Goal: Task Accomplishment & Management: Use online tool/utility

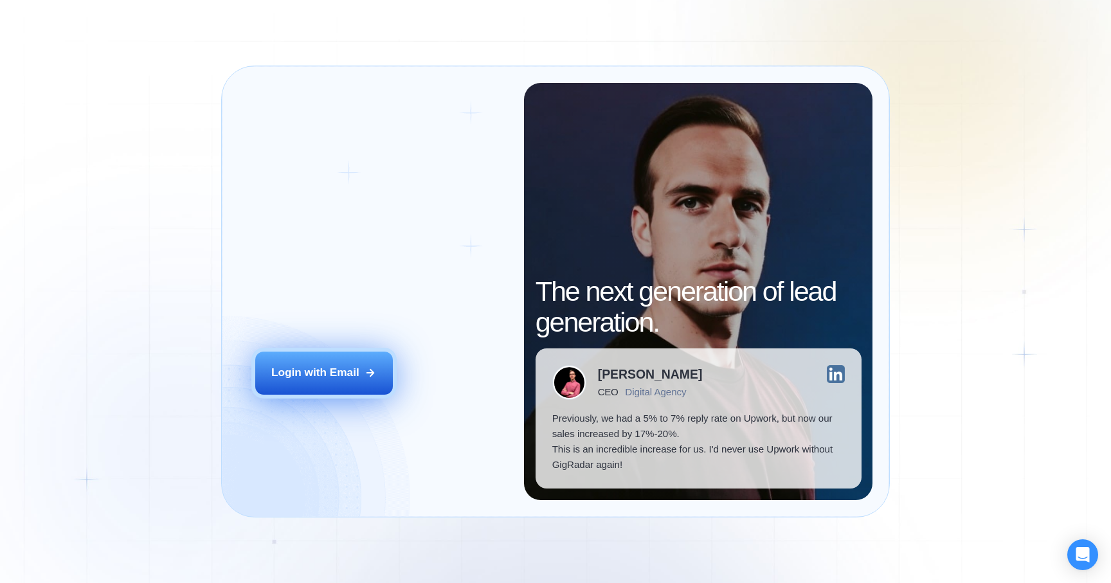
click at [315, 380] on div "Login with Email" at bounding box center [315, 372] width 88 height 15
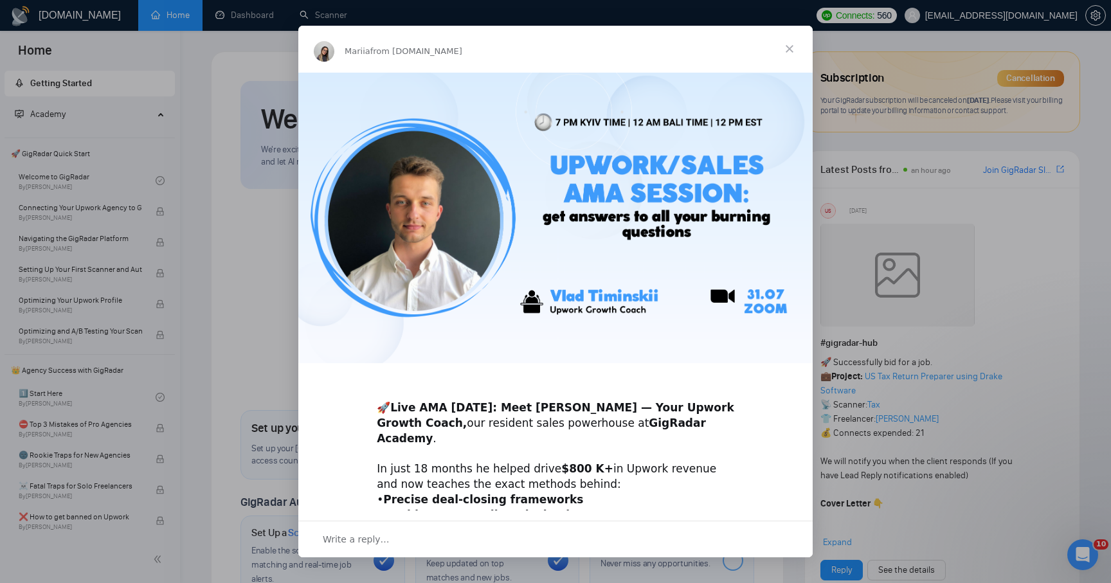
click at [788, 47] on span "Close" at bounding box center [790, 49] width 46 height 46
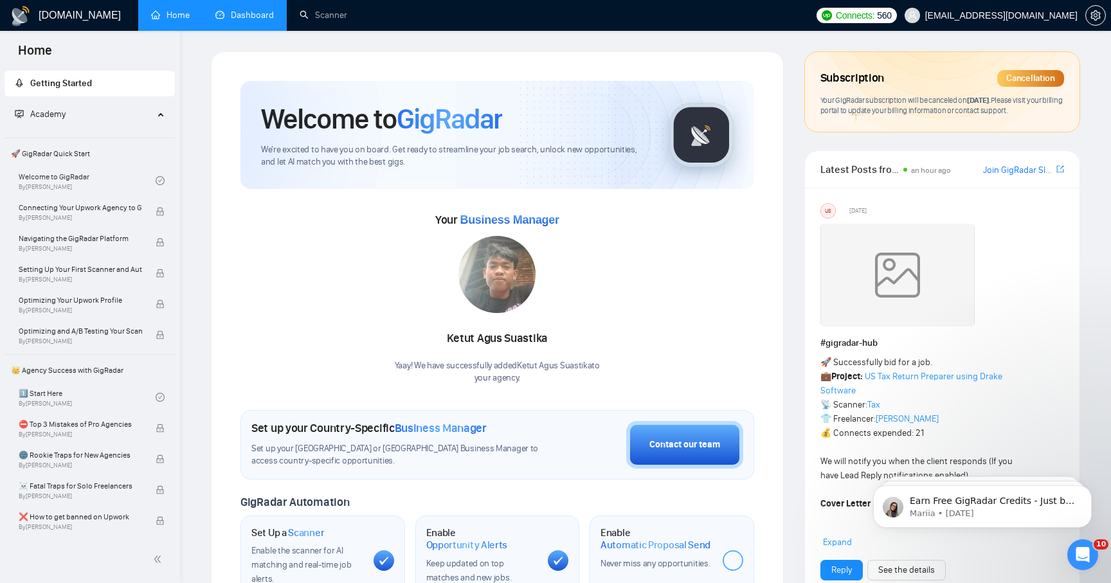
click at [232, 17] on link "Dashboard" at bounding box center [244, 15] width 59 height 11
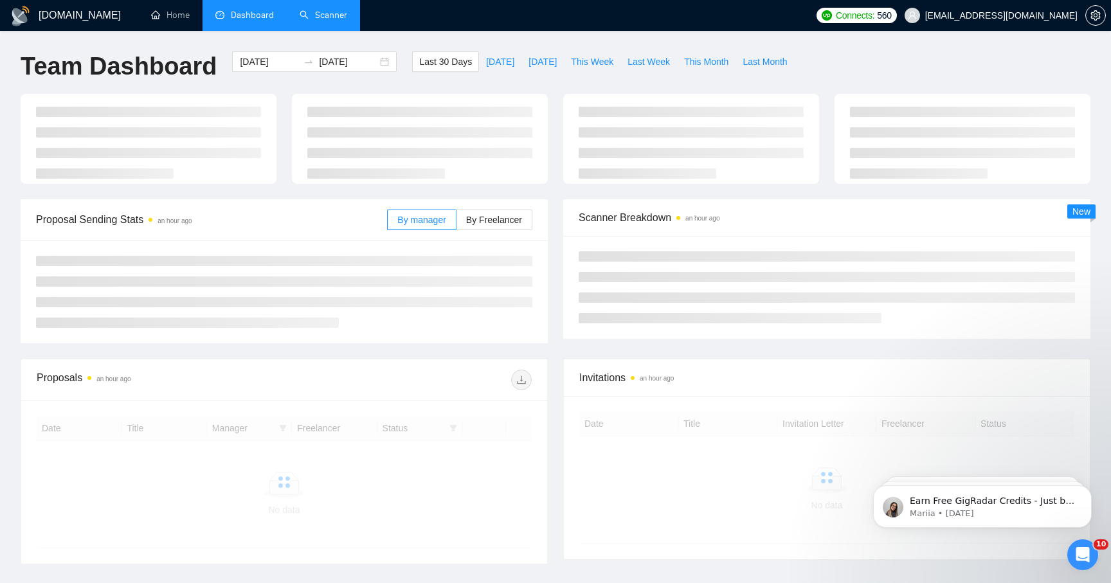
click at [318, 12] on link "Scanner" at bounding box center [324, 15] width 48 height 11
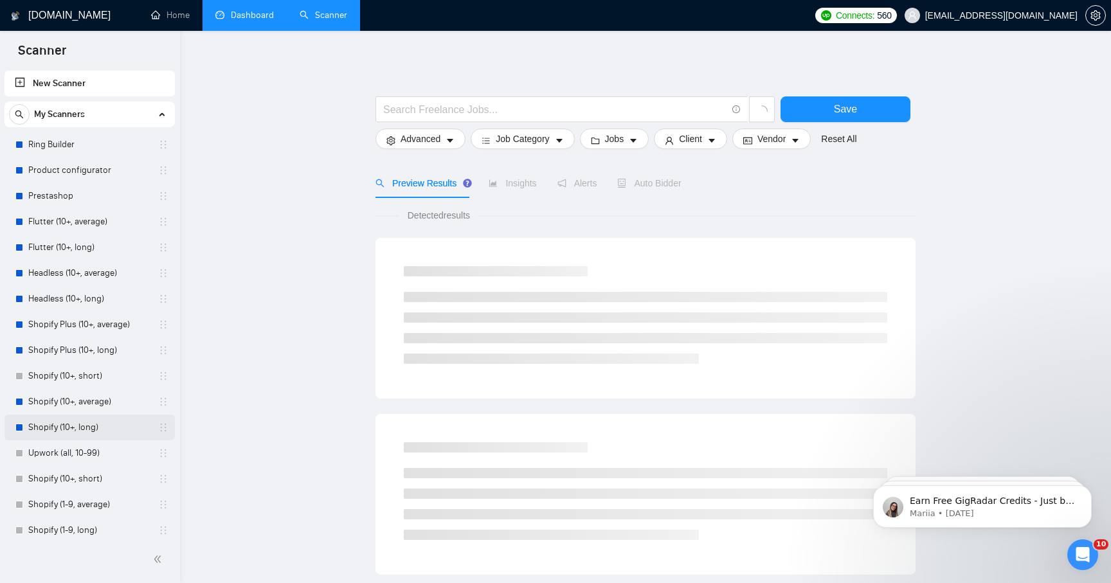
click at [55, 430] on link "Shopify (10+, long)" at bounding box center [89, 428] width 122 height 26
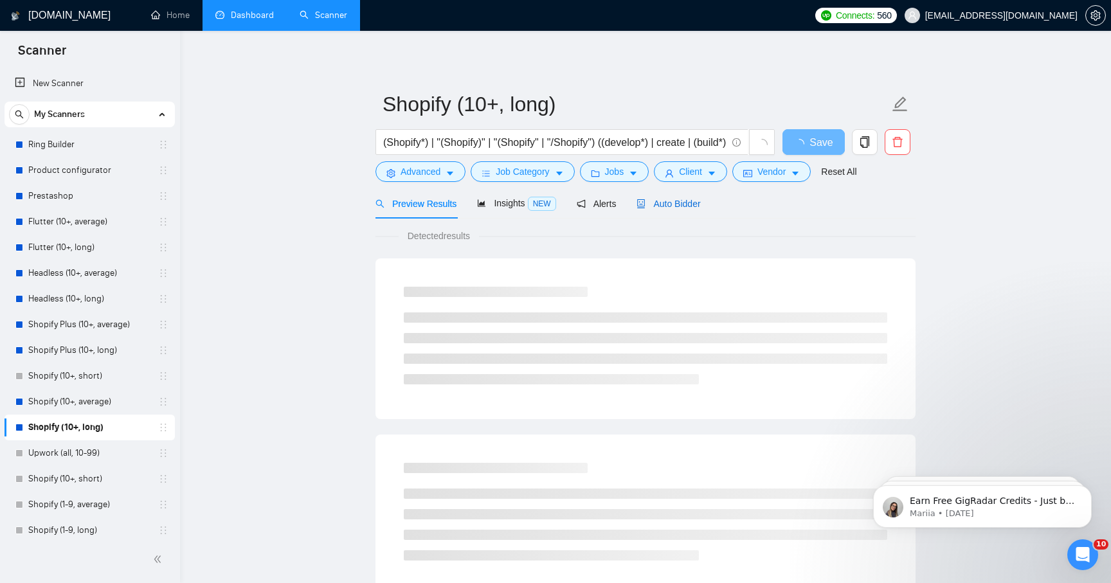
click at [684, 206] on span "Auto Bidder" at bounding box center [669, 204] width 64 height 10
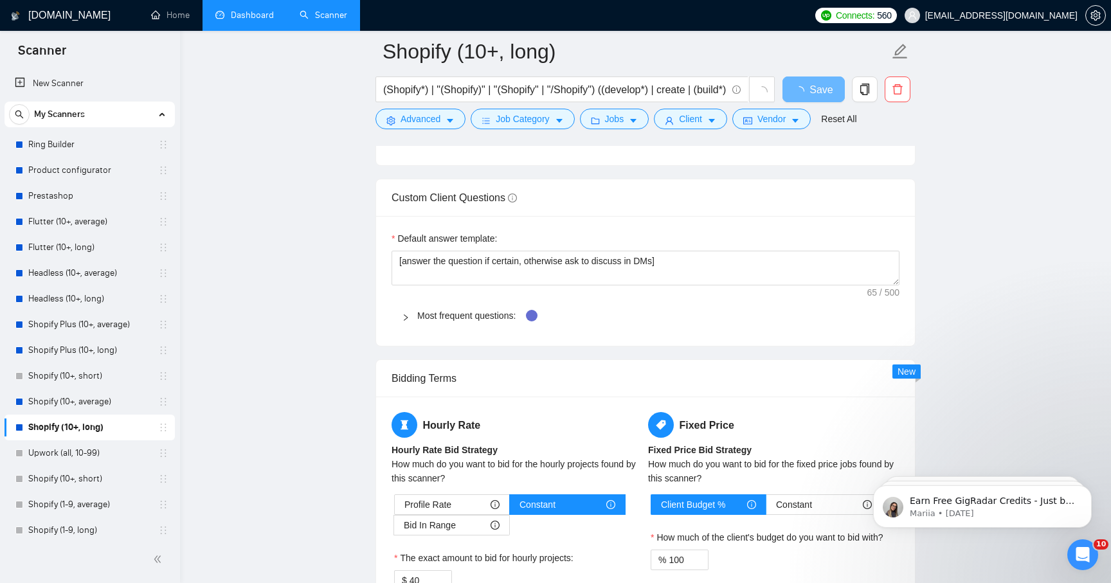
scroll to position [1773, 0]
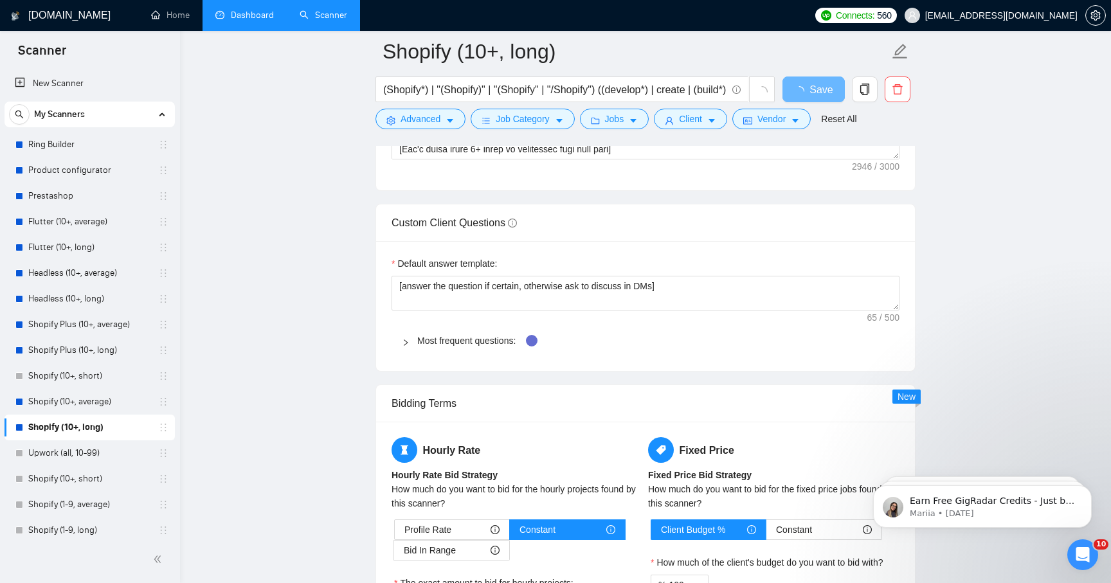
click at [416, 342] on div at bounding box center [409, 341] width 15 height 14
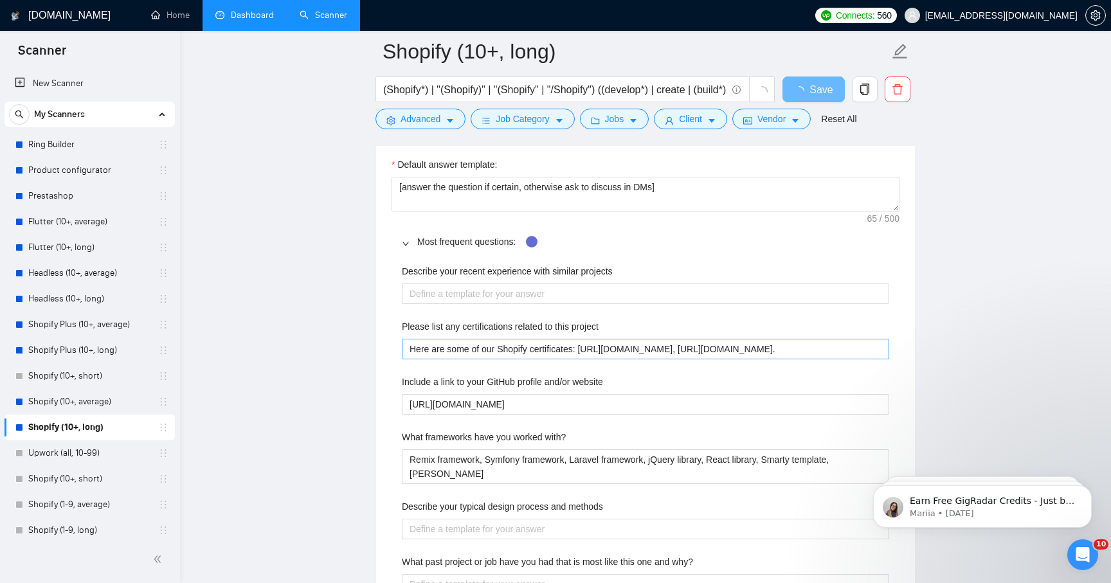
scroll to position [1874, 0]
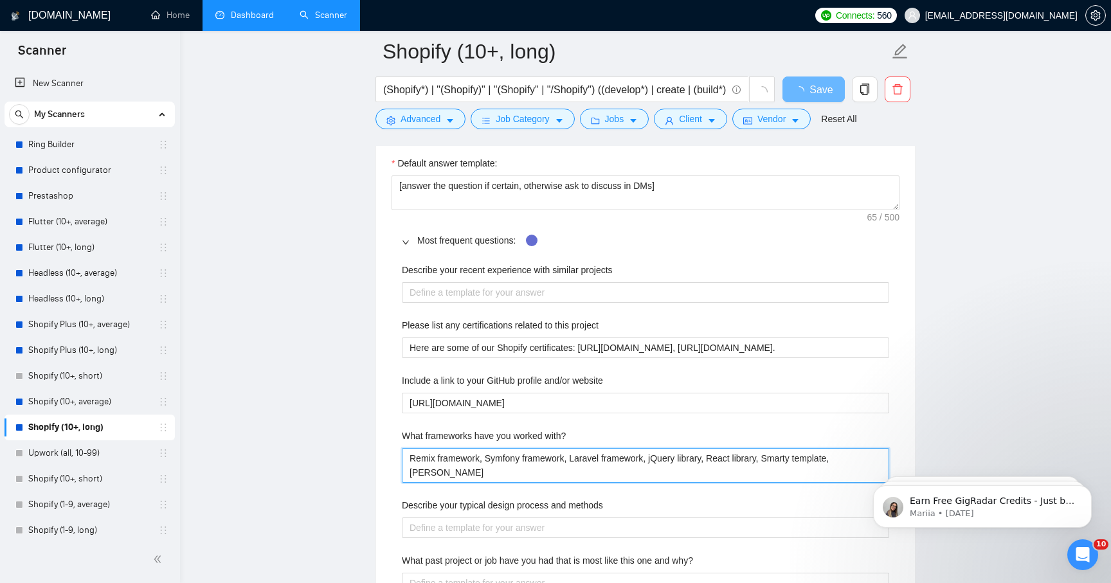
click at [526, 461] on with\? "Remix framework, Symfony framework, Laravel framework, jQuery library, React li…" at bounding box center [646, 465] width 488 height 35
